Goal: Task Accomplishment & Management: Use online tool/utility

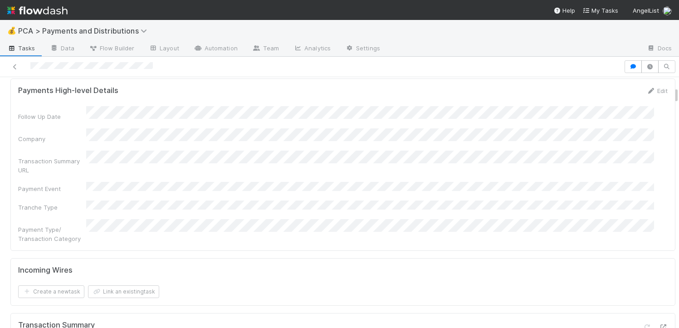
scroll to position [252, 0]
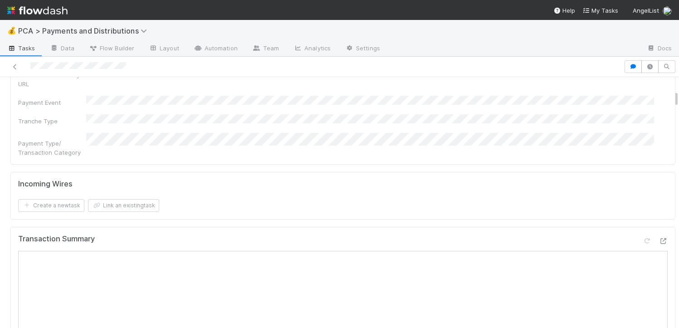
click at [651, 236] on div at bounding box center [654, 242] width 25 height 13
click at [658, 238] on icon at bounding box center [662, 241] width 9 height 6
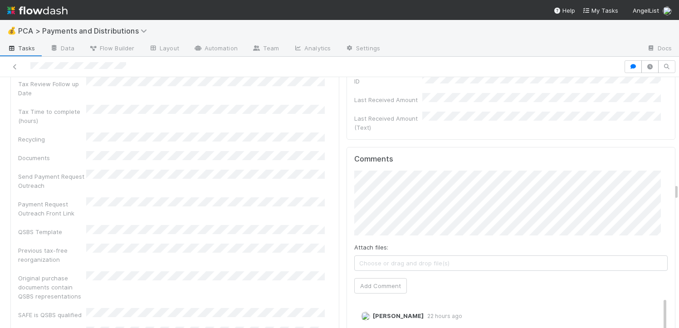
scroll to position [2851, 0]
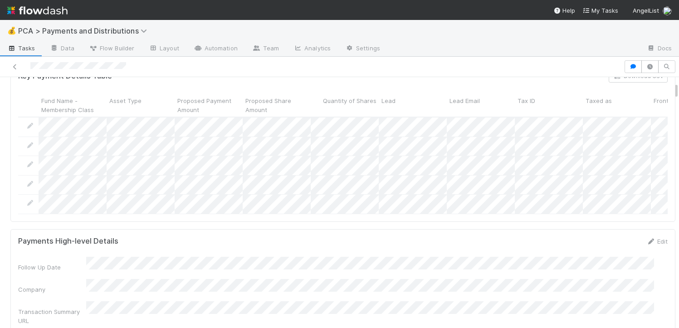
scroll to position [162, 0]
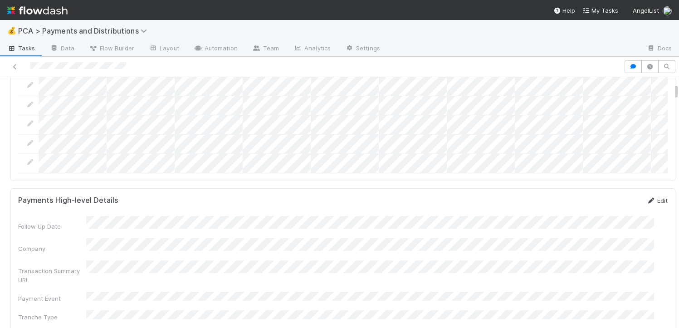
click at [647, 204] on link "Edit" at bounding box center [656, 200] width 21 height 7
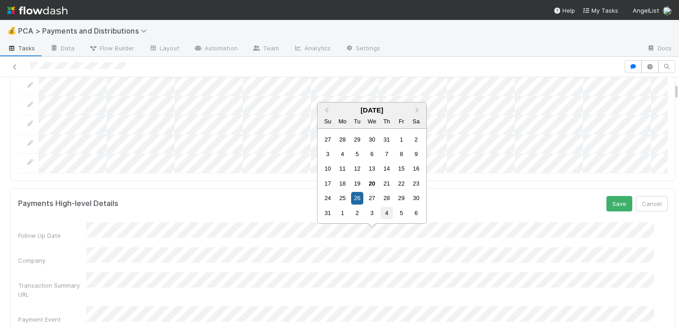
click at [390, 213] on div "4" at bounding box center [386, 213] width 12 height 12
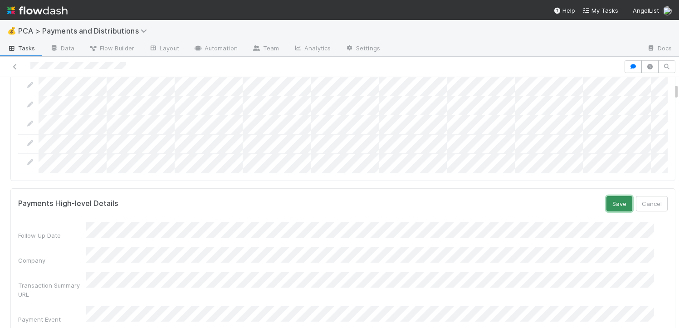
click at [606, 206] on button "Save" at bounding box center [619, 203] width 26 height 15
